Goal: Task Accomplishment & Management: Manage account settings

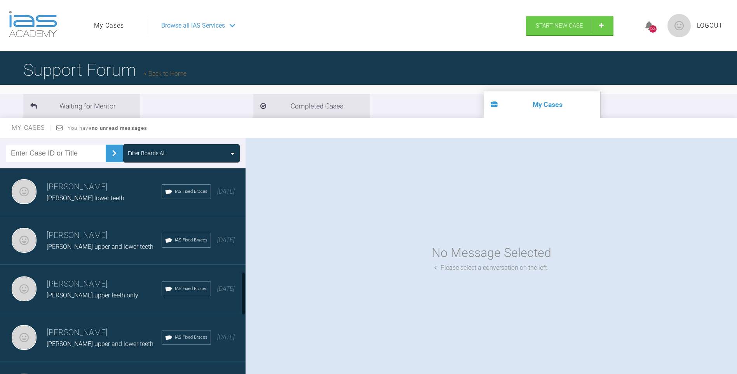
drag, startPoint x: 244, startPoint y: 189, endPoint x: 240, endPoint y: 290, distance: 101.1
click at [242, 291] on div at bounding box center [243, 292] width 3 height 43
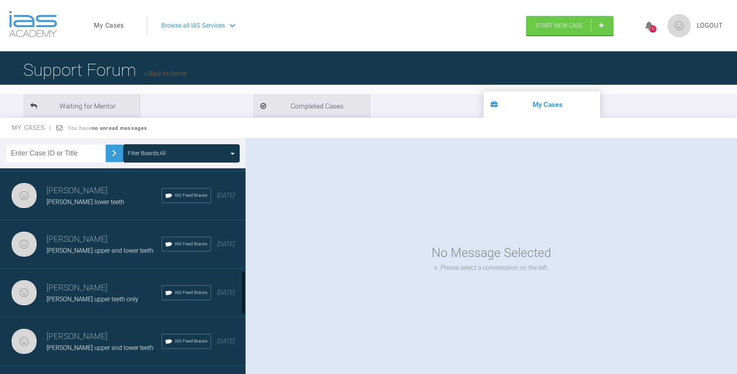
click at [97, 294] on div "[PERSON_NAME] upper teeth only" at bounding box center [104, 299] width 115 height 10
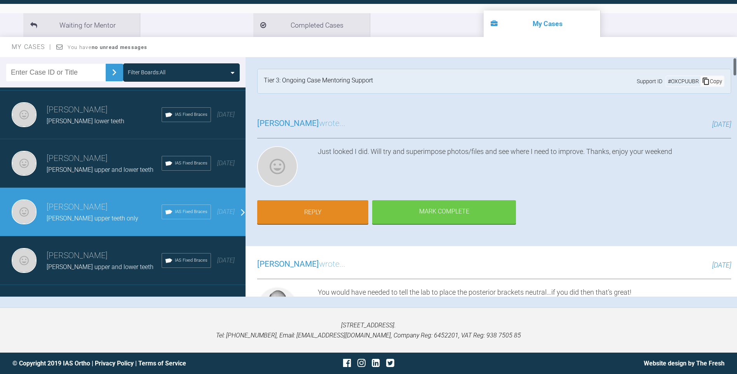
scroll to position [10, 0]
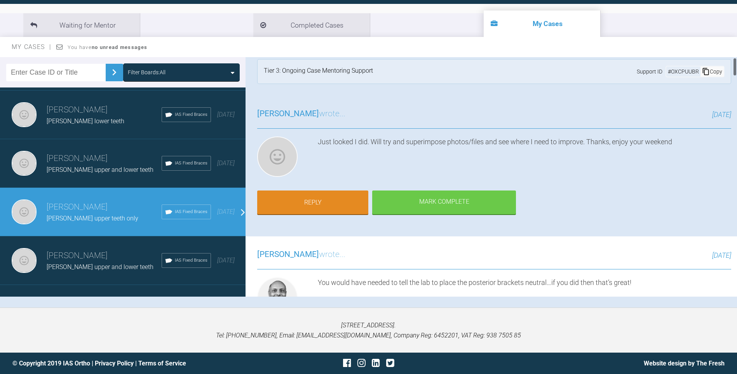
click at [734, 67] on div at bounding box center [734, 66] width 3 height 19
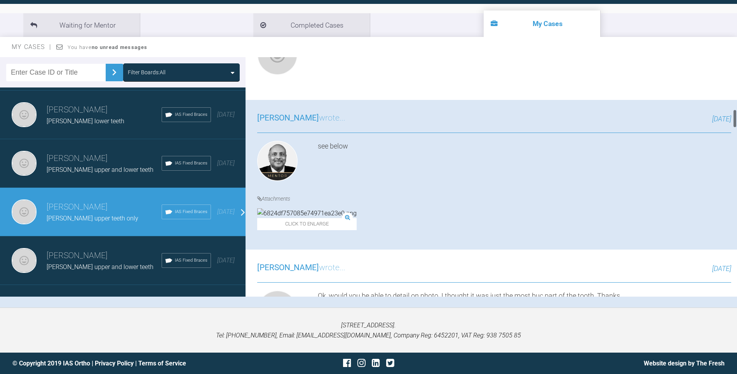
scroll to position [720, 0]
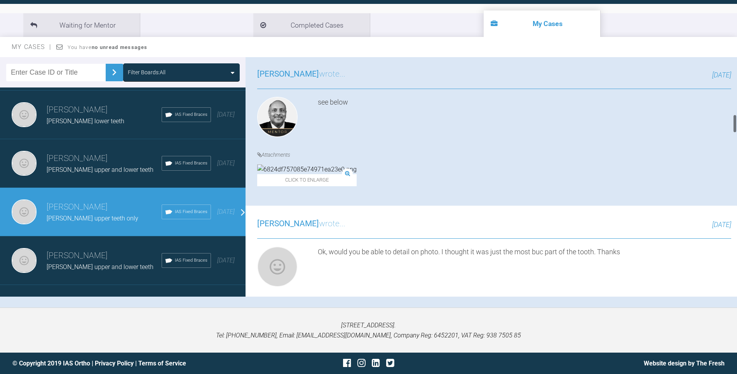
drag, startPoint x: 734, startPoint y: 68, endPoint x: 733, endPoint y: 125, distance: 56.7
click at [733, 125] on div at bounding box center [734, 176] width 4 height 239
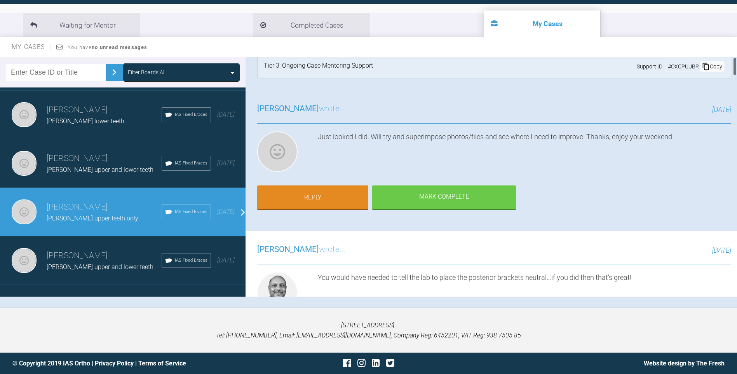
scroll to position [0, 0]
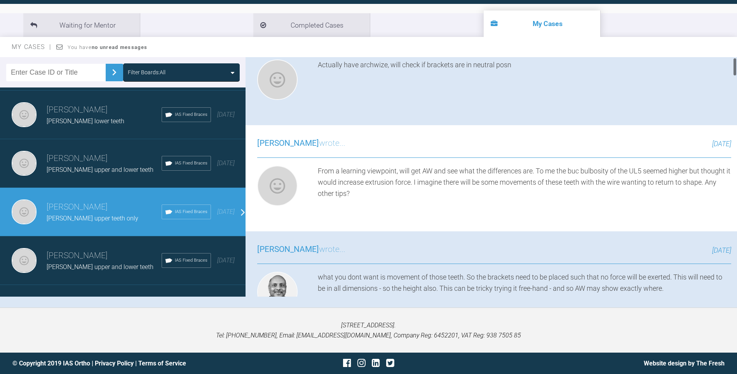
drag, startPoint x: 734, startPoint y: 120, endPoint x: 652, endPoint y: 136, distance: 83.7
click at [721, 98] on div "[PERSON_NAME] [PERSON_NAME] upper teeth only a few seconds ago Tier 3: Ongoing …" at bounding box center [490, 176] width 491 height 239
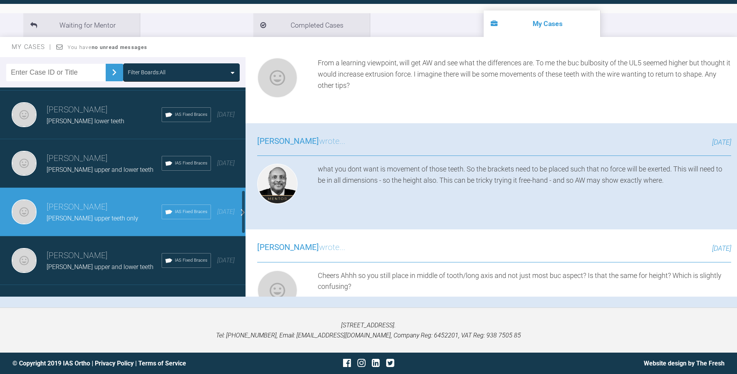
scroll to position [493, 0]
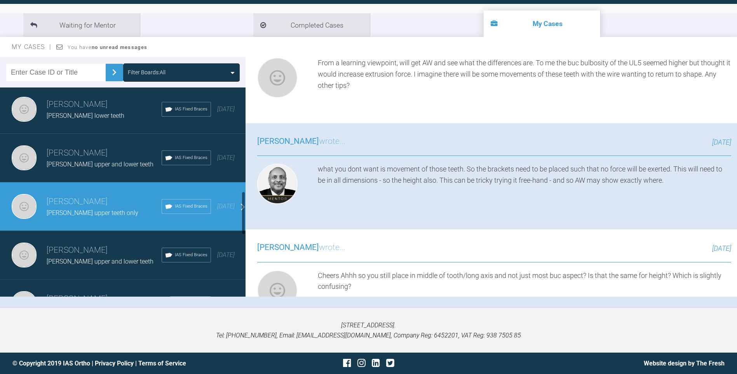
click at [243, 210] on div at bounding box center [243, 212] width 3 height 43
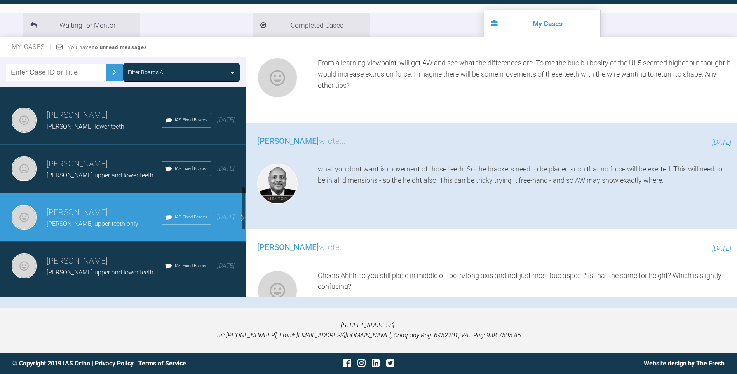
scroll to position [485, 0]
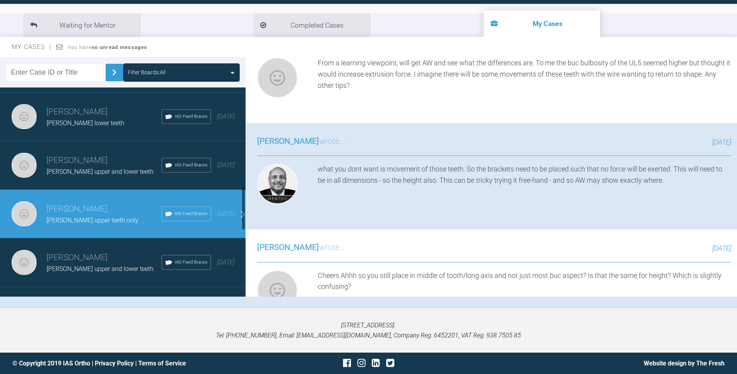
click at [245, 217] on div at bounding box center [243, 207] width 3 height 43
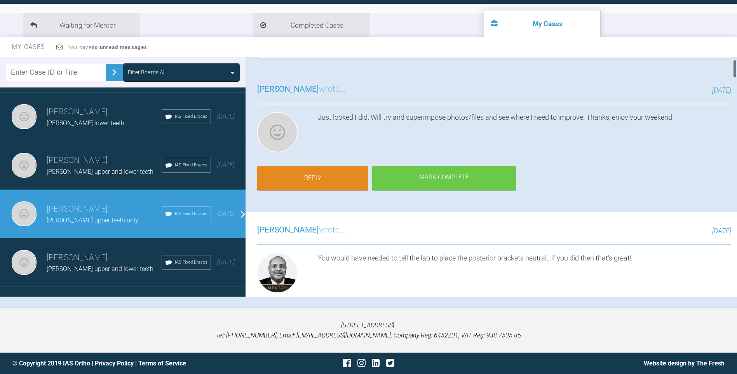
scroll to position [44, 0]
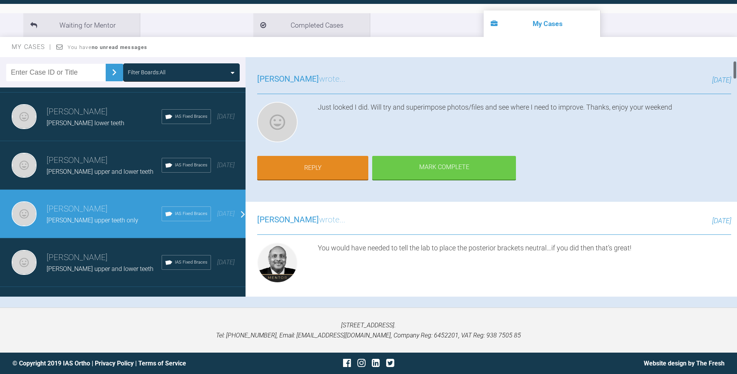
drag, startPoint x: 733, startPoint y: 101, endPoint x: 734, endPoint y: 70, distance: 31.5
click at [734, 70] on div at bounding box center [734, 70] width 3 height 19
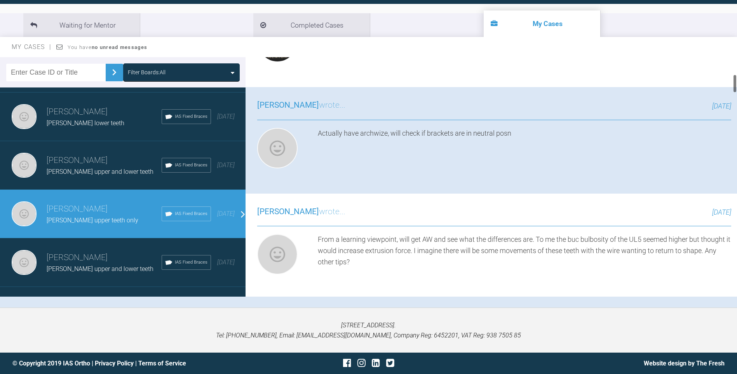
scroll to position [0, 0]
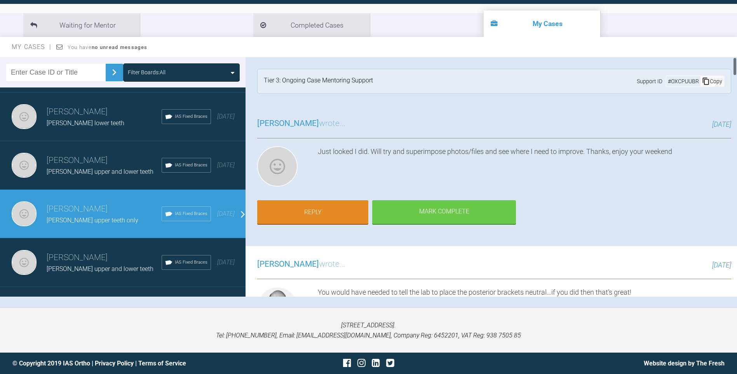
drag, startPoint x: 735, startPoint y: 70, endPoint x: 735, endPoint y: 42, distance: 28.0
click at [735, 42] on div "My Cases You have no unread messages Filter Boards: All [PERSON_NAME] [PERSON_N…" at bounding box center [368, 172] width 737 height 270
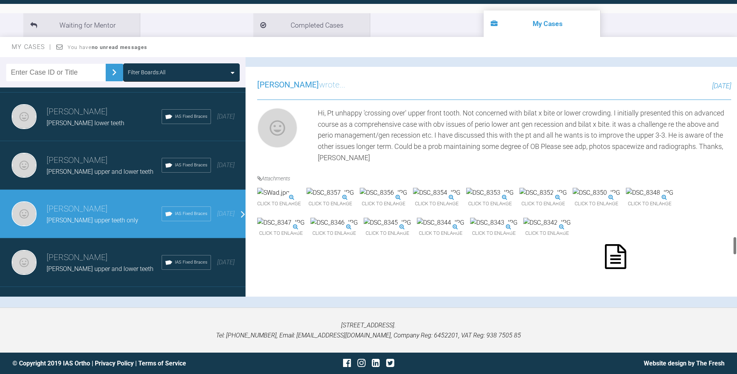
scroll to position [2775, 0]
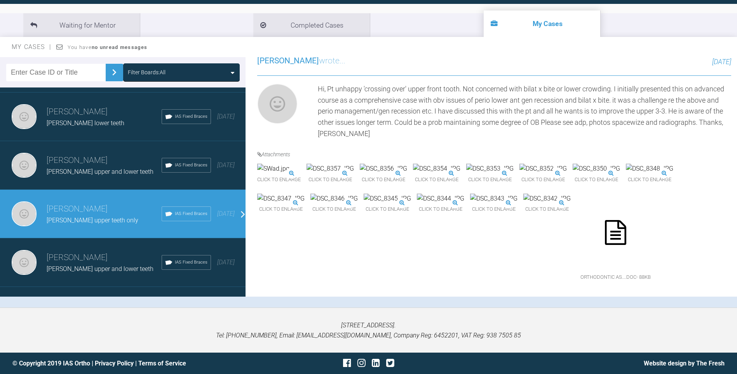
drag, startPoint x: 733, startPoint y: 64, endPoint x: 625, endPoint y: 277, distance: 239.0
click at [712, 322] on div "My Cases Logout Browse all IAS Services Start New Case 1327 Logout Support Foru…" at bounding box center [368, 146] width 737 height 454
click at [572, 164] on img at bounding box center [595, 169] width 47 height 10
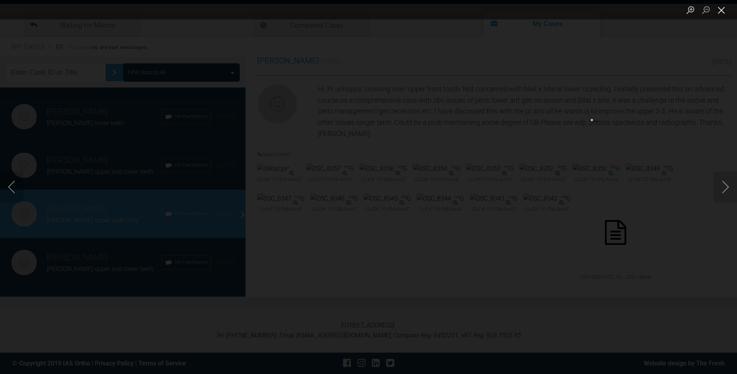
click at [721, 9] on button "Close lightbox" at bounding box center [721, 10] width 16 height 14
